Goal: Information Seeking & Learning: Check status

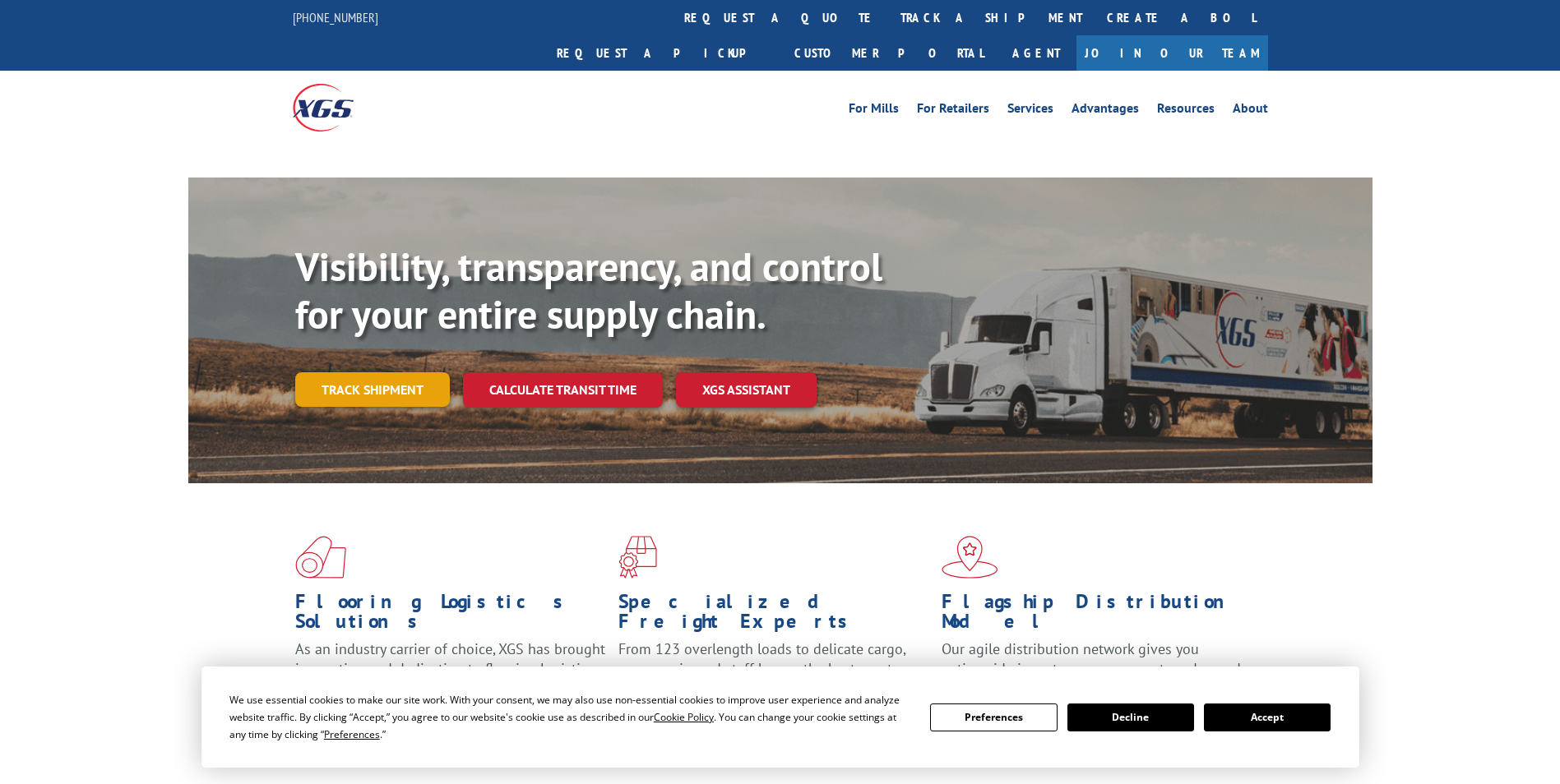
click at [388, 373] on link "Track shipment" at bounding box center [372, 389] width 155 height 35
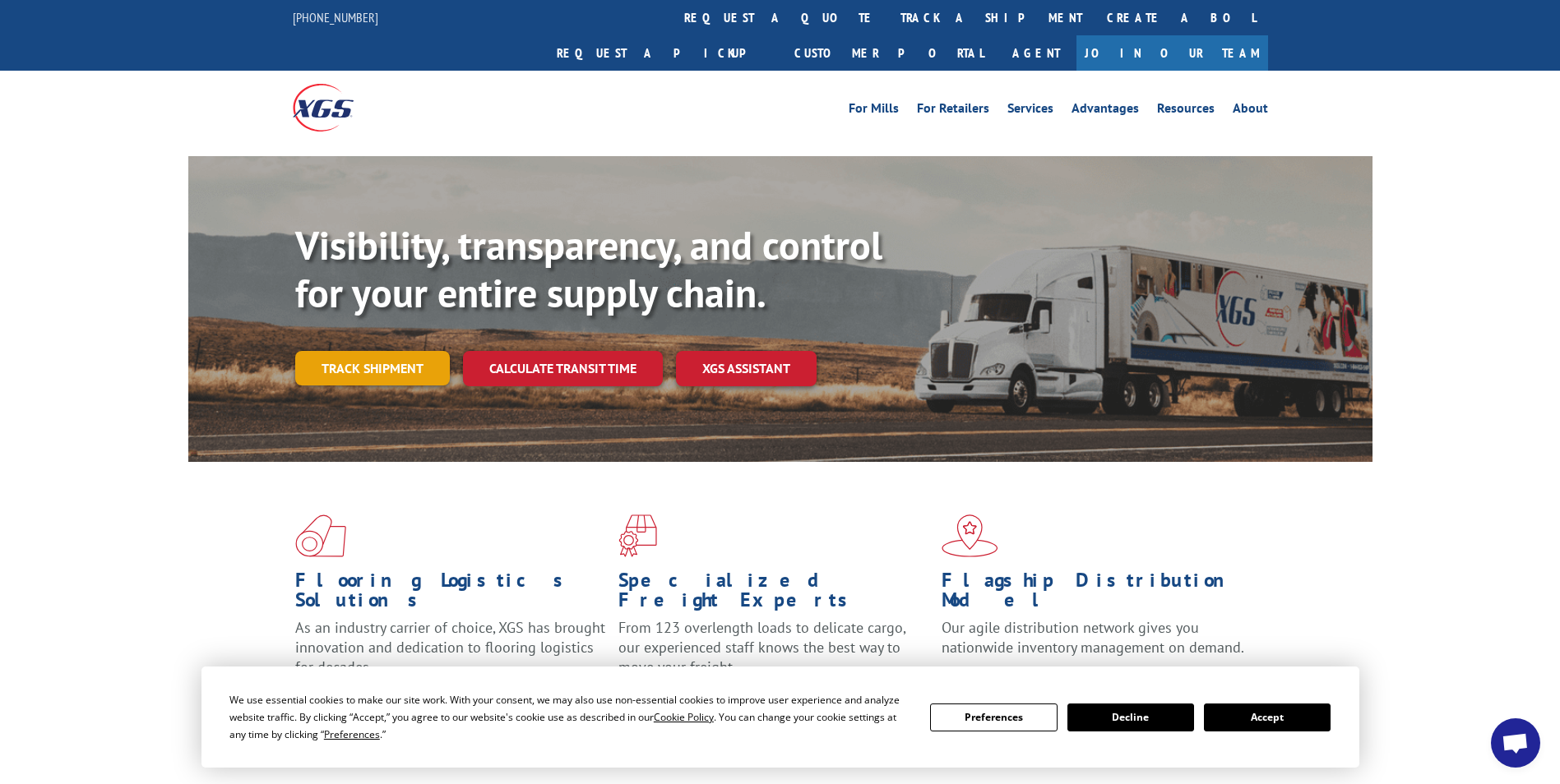
click at [395, 351] on link "Track shipment" at bounding box center [372, 368] width 155 height 35
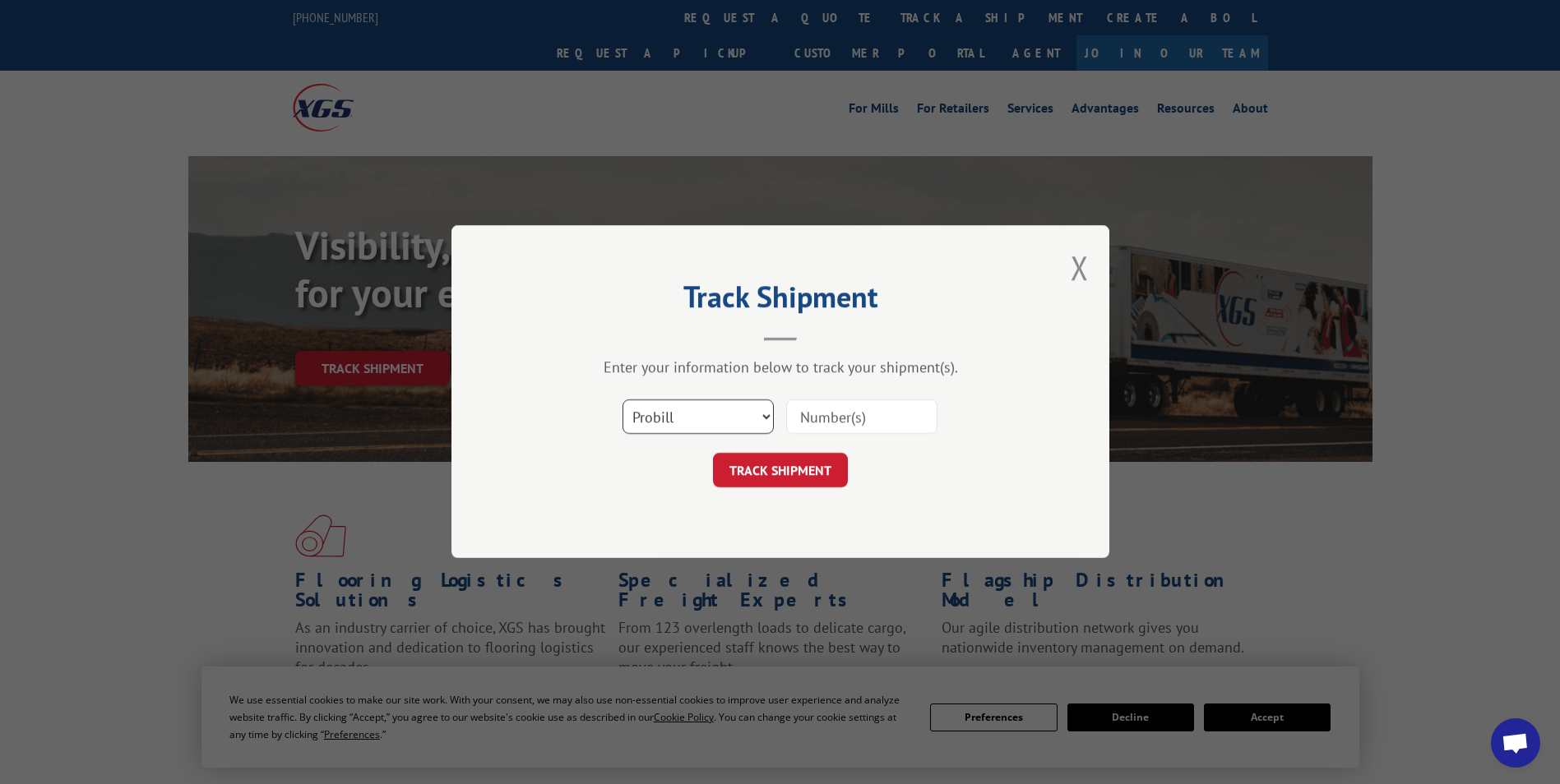
click at [673, 419] on select "Select category... Probill BOL PO" at bounding box center [698, 417] width 151 height 35
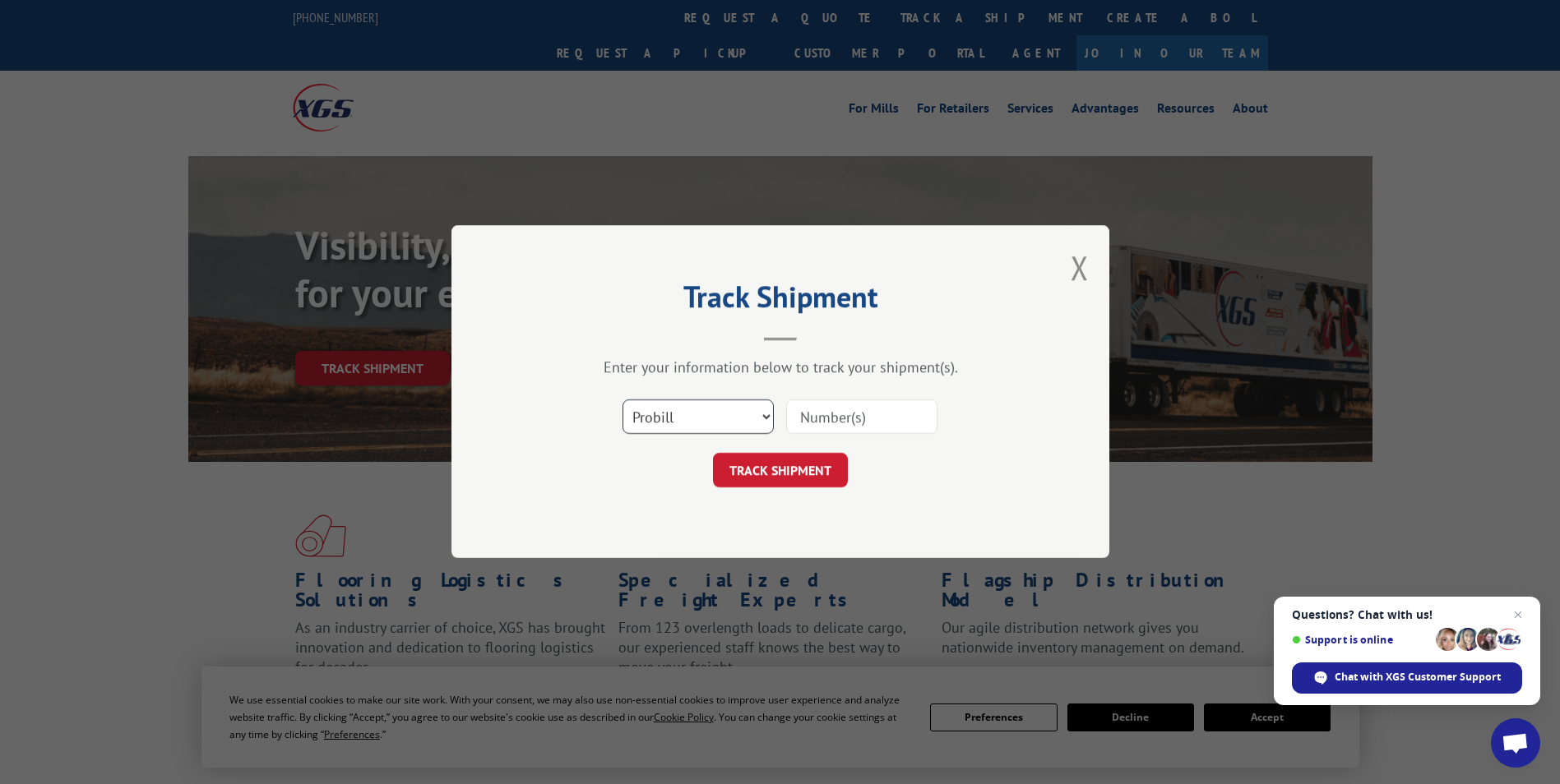
select select "bol"
click at [623, 400] on select "Select category... Probill BOL PO" at bounding box center [698, 417] width 151 height 35
click at [831, 423] on input at bounding box center [861, 417] width 151 height 35
type input "5235649"
click at [713, 454] on button "TRACK SHIPMENT" at bounding box center [781, 471] width 135 height 35
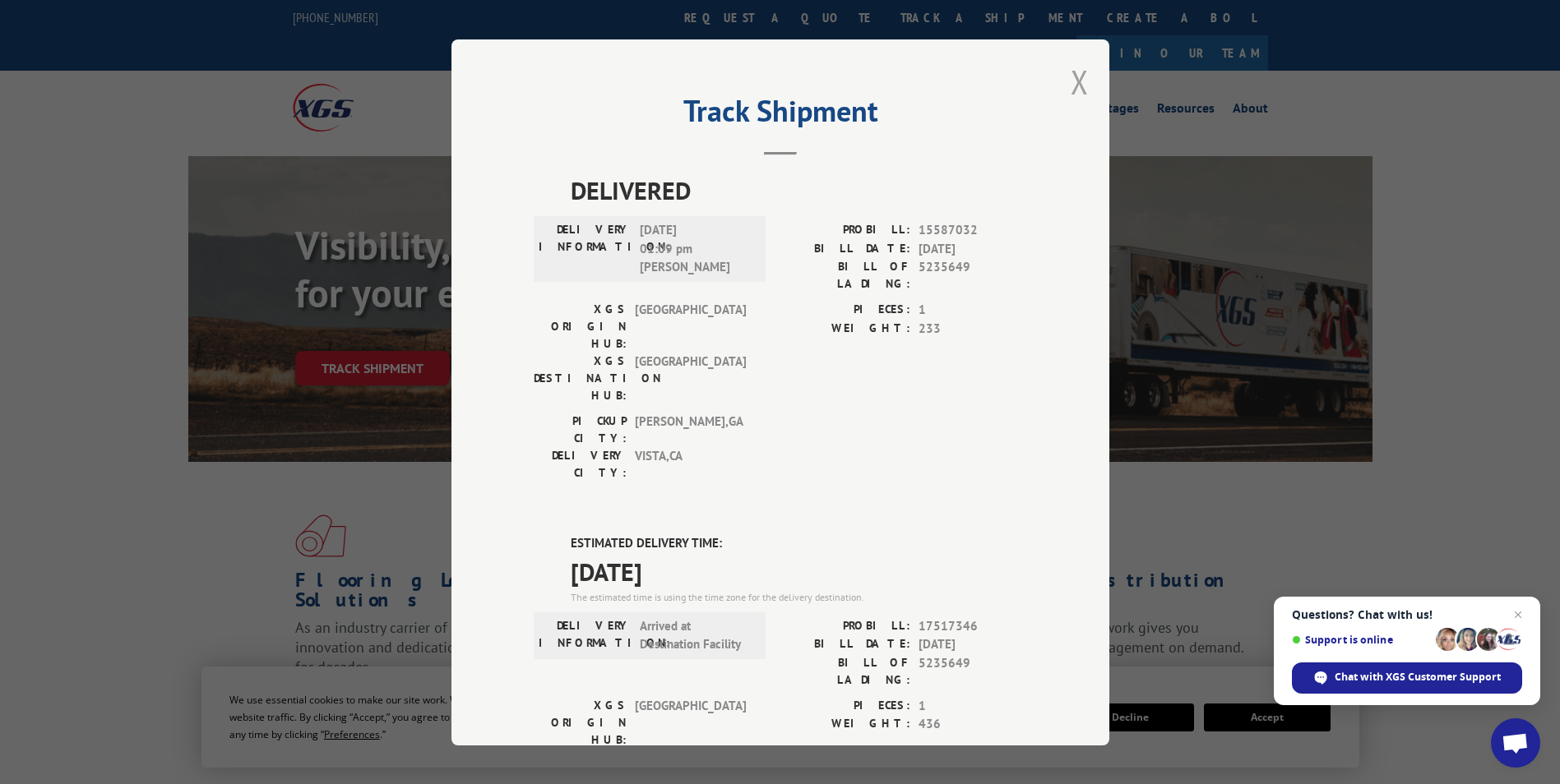
click at [1073, 78] on button "Close modal" at bounding box center [1079, 82] width 18 height 44
